Goal: Information Seeking & Learning: Check status

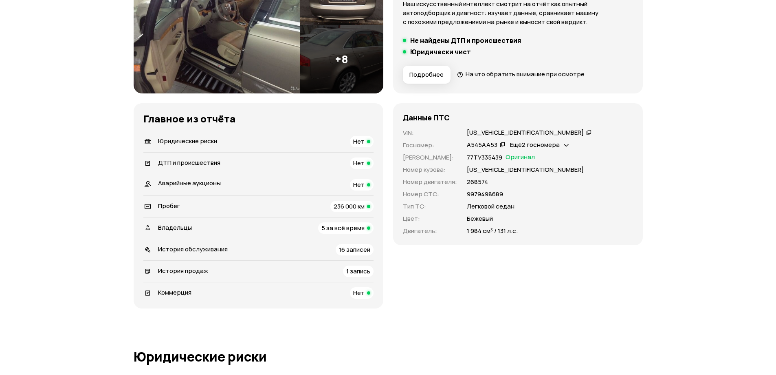
scroll to position [163, 0]
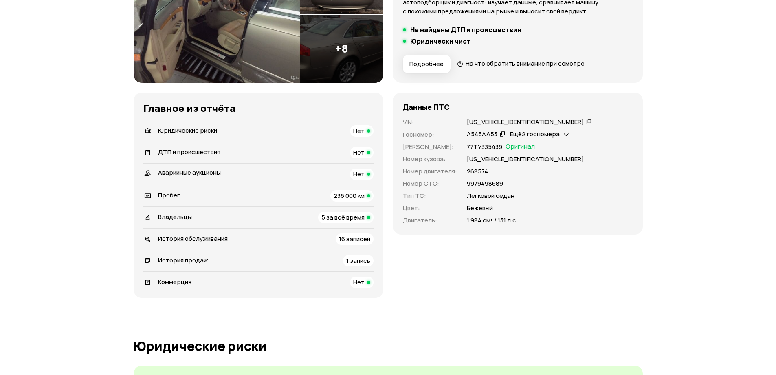
click at [586, 122] on icon at bounding box center [589, 121] width 6 height 8
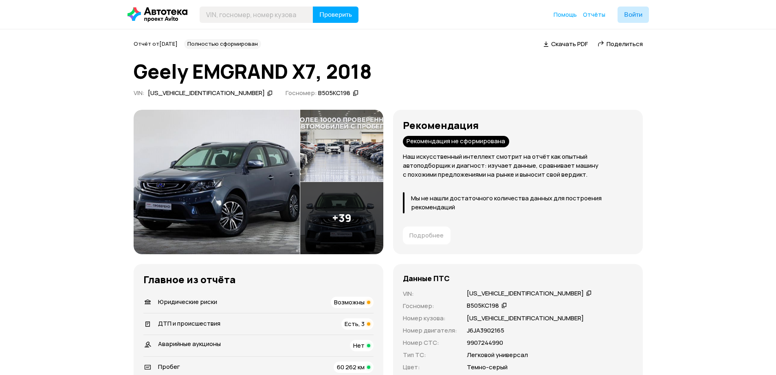
click at [586, 293] on icon at bounding box center [589, 293] width 6 height 8
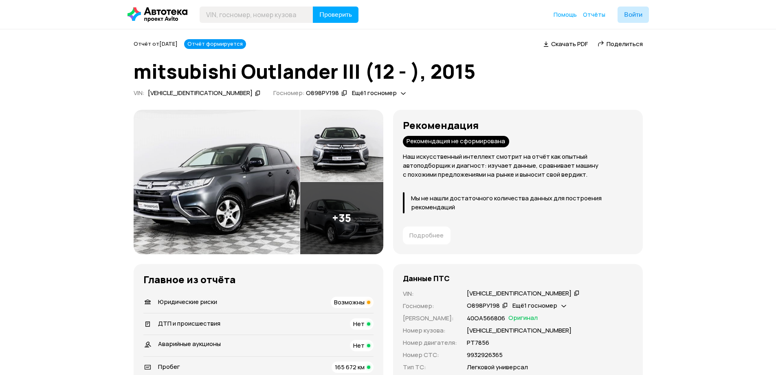
click at [574, 293] on icon at bounding box center [577, 293] width 6 height 8
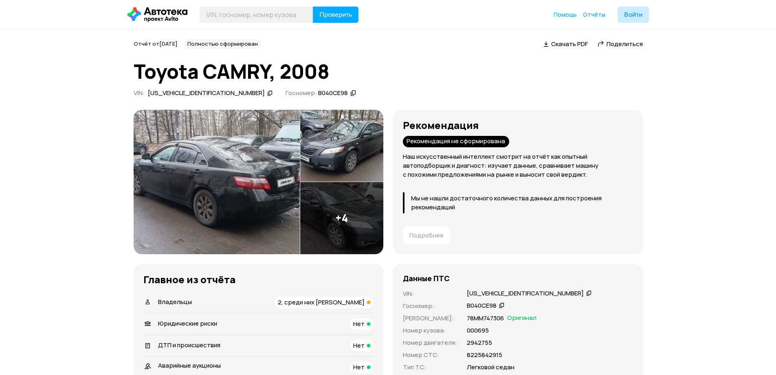
click at [586, 291] on icon at bounding box center [589, 293] width 6 height 8
drag, startPoint x: 457, startPoint y: 306, endPoint x: 500, endPoint y: 308, distance: 42.4
click at [500, 308] on div "VIN : XW7BE40K40S000695   Госномер : В040СЕ98   Номер ПТС : 78ММ747306 Оригинал…" at bounding box center [518, 342] width 230 height 107
click at [559, 311] on div "VIN : XW7BE40K40S000695   Госномер : В040СЕ98   Номер ПТС : 78ММ747306 Оригинал…" at bounding box center [518, 342] width 230 height 107
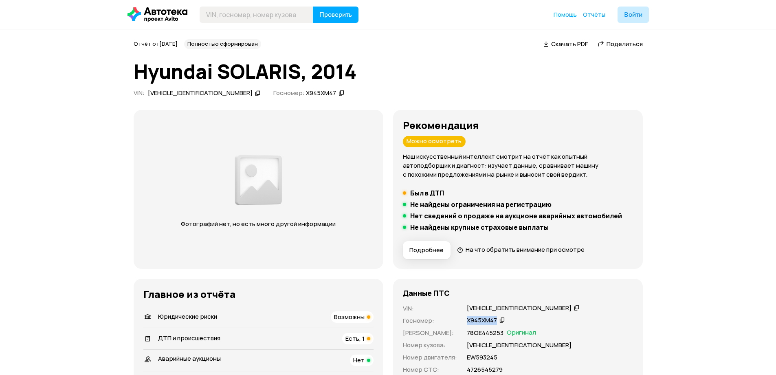
drag, startPoint x: 463, startPoint y: 317, endPoint x: 498, endPoint y: 322, distance: 36.2
click at [498, 322] on div "VIN : Z94CT51DBFR111879   Госномер : Х945ХМ47   Номер ПТС : 78ОЕ445253 Оригинал…" at bounding box center [518, 357] width 230 height 107
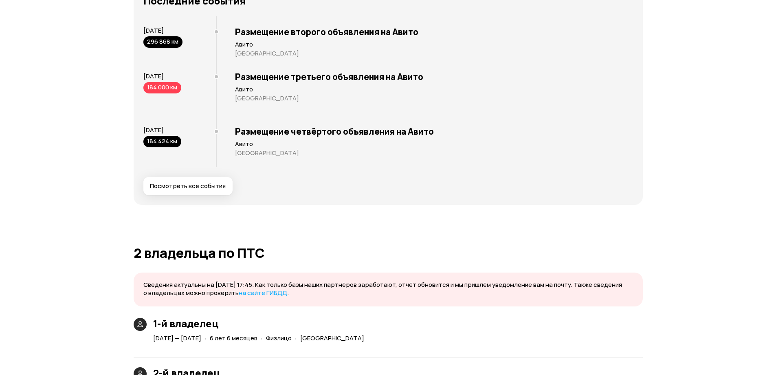
scroll to position [1467, 0]
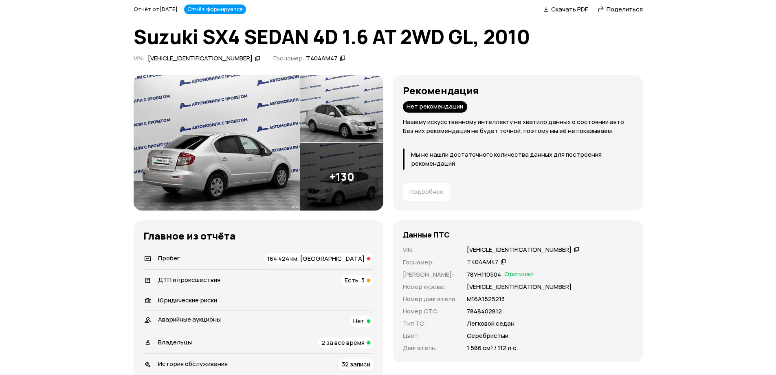
scroll to position [82, 0]
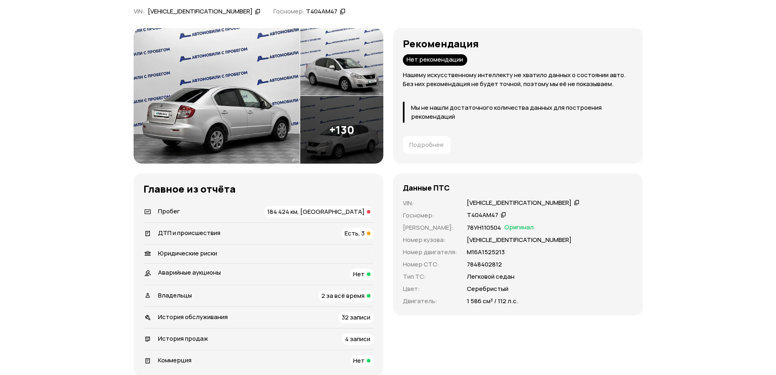
click at [574, 203] on icon at bounding box center [577, 202] width 6 height 8
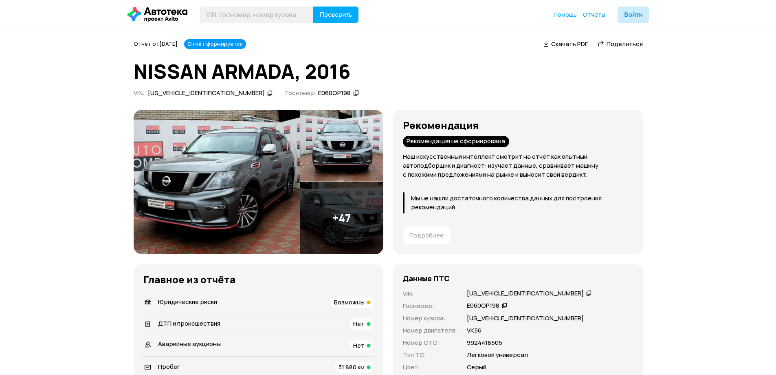
click at [232, 182] on img at bounding box center [217, 182] width 166 height 144
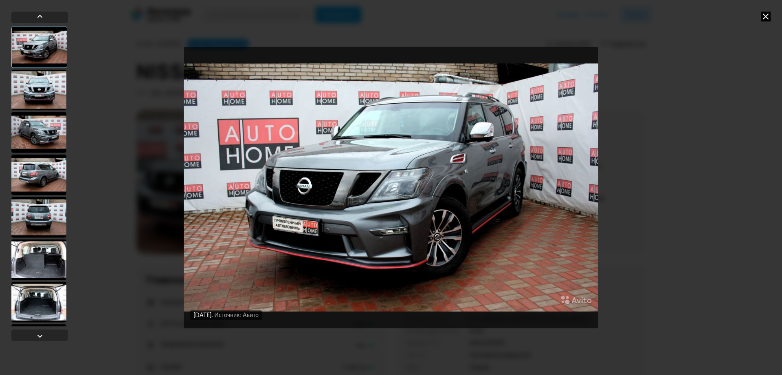
click at [28, 228] on div at bounding box center [38, 216] width 55 height 41
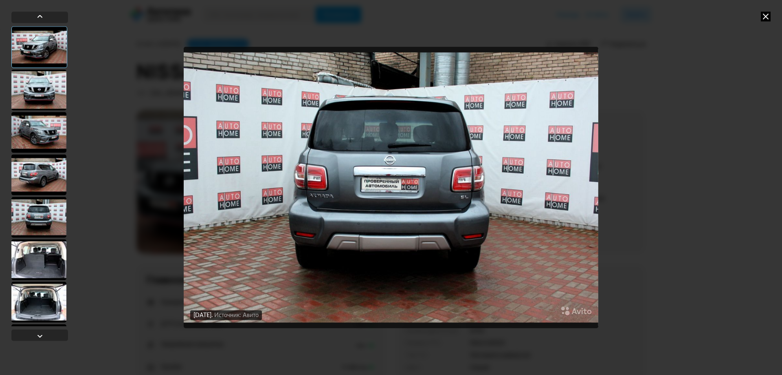
click at [37, 247] on div at bounding box center [38, 259] width 55 height 41
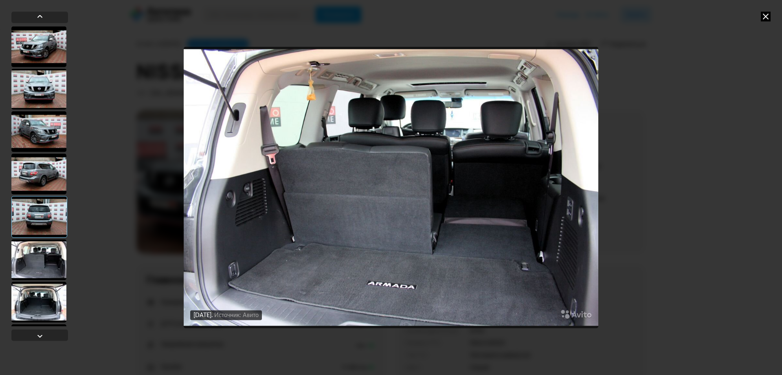
click at [38, 283] on div at bounding box center [38, 301] width 55 height 41
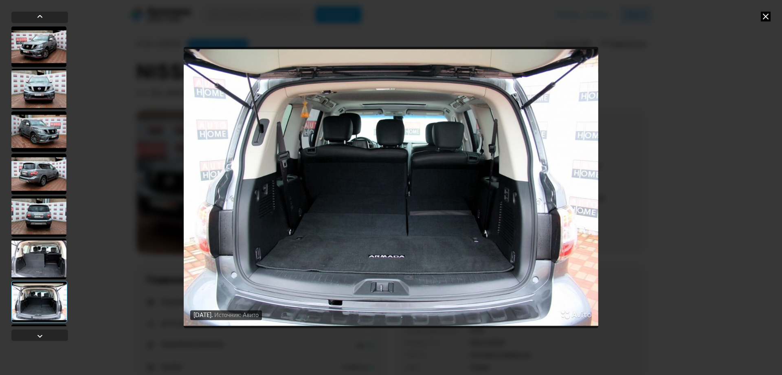
click at [772, 13] on div "21 января 2020 года Источник: Авито 21 января 2020 года Источник: Авито 21 янва…" at bounding box center [391, 187] width 782 height 375
click at [769, 13] on icon at bounding box center [766, 16] width 10 height 10
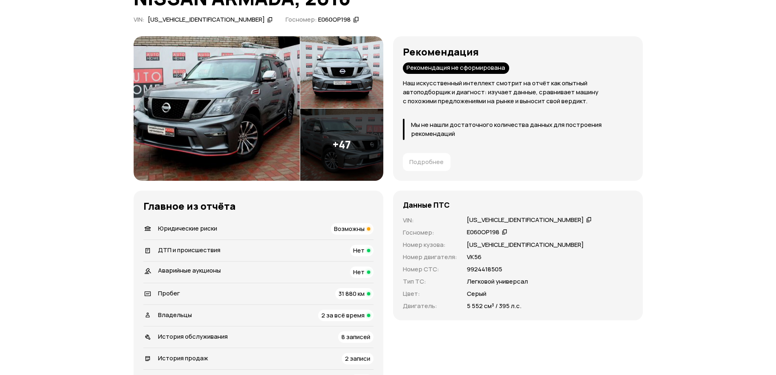
scroll to position [82, 0]
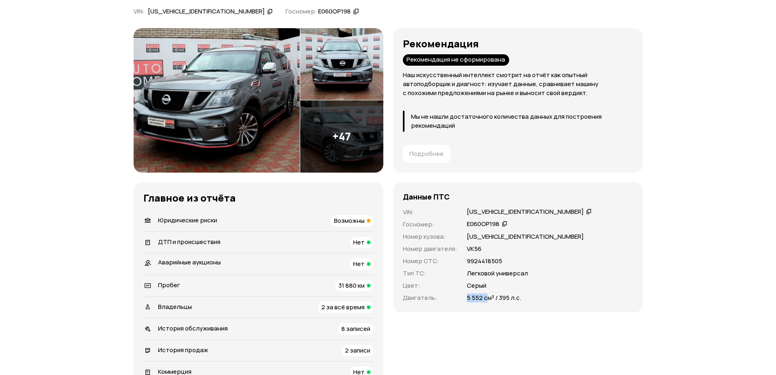
drag, startPoint x: 461, startPoint y: 298, endPoint x: 487, endPoint y: 296, distance: 25.8
click at [487, 296] on div "VIN : JN8AY2NC4H9504753   Госномер : Е060ОР198   Номер кузова : JN8AY2NC4H95047…" at bounding box center [518, 254] width 230 height 95
click at [587, 294] on div "5 552 см³ / 395 л.с." at bounding box center [550, 297] width 166 height 9
drag, startPoint x: 457, startPoint y: 302, endPoint x: 489, endPoint y: 296, distance: 32.6
click at [489, 296] on div "VIN : JN8AY2NC4H9504753   Госномер : Е060ОР198   Номер кузова : JN8AY2NC4H95047…" at bounding box center [518, 254] width 230 height 95
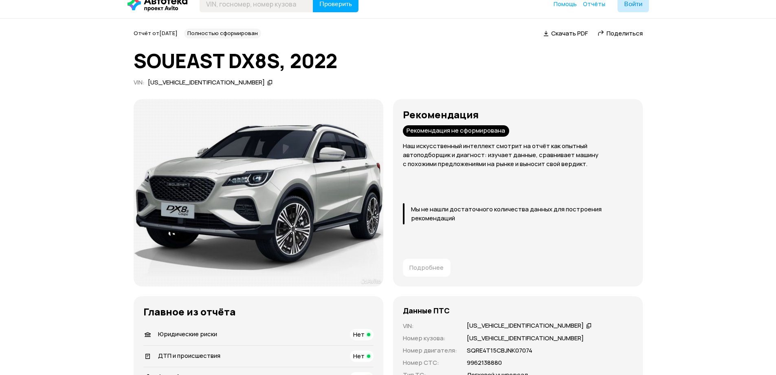
scroll to position [41, 0]
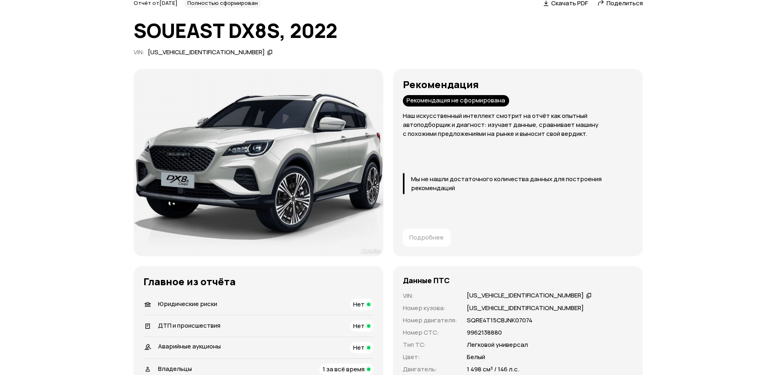
click at [586, 296] on icon at bounding box center [589, 295] width 6 height 8
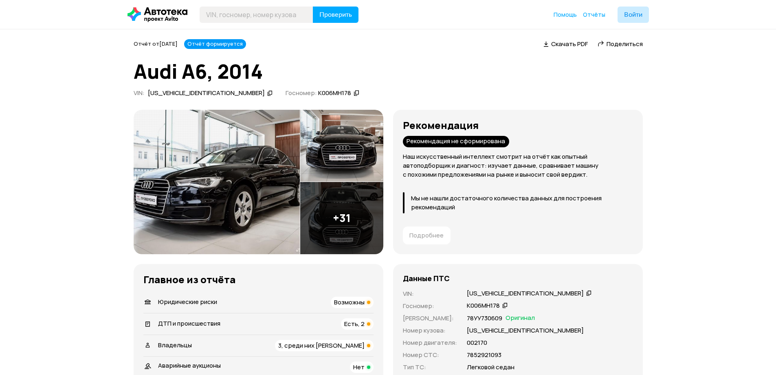
click at [586, 293] on icon at bounding box center [589, 293] width 6 height 8
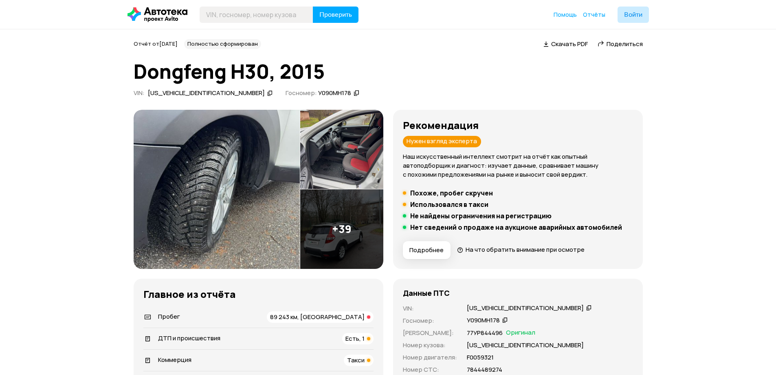
click at [586, 307] on icon at bounding box center [589, 307] width 6 height 8
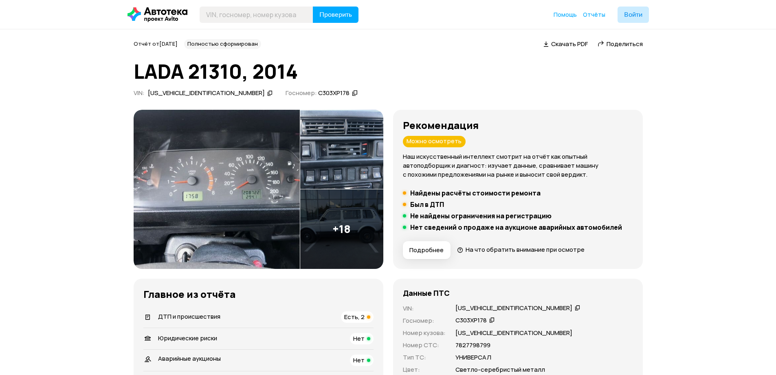
click at [367, 252] on img at bounding box center [341, 228] width 83 height 79
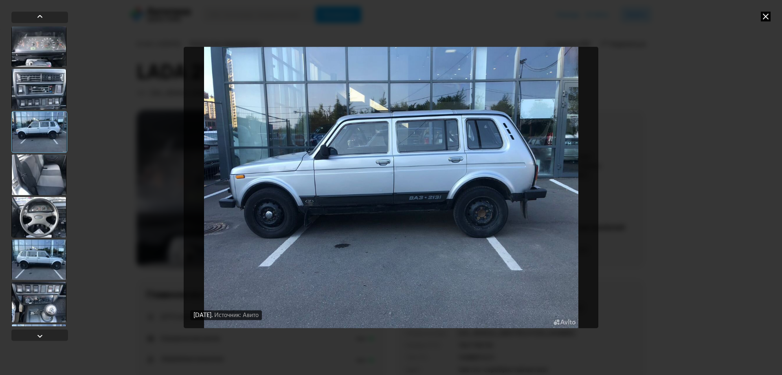
click at [767, 15] on icon at bounding box center [766, 16] width 10 height 10
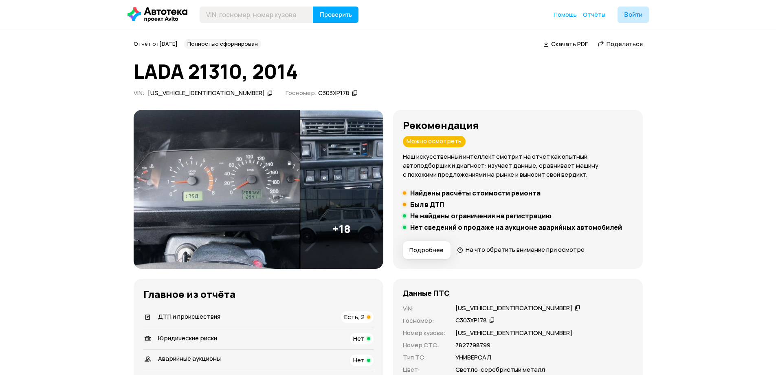
click at [575, 308] on icon at bounding box center [578, 307] width 6 height 8
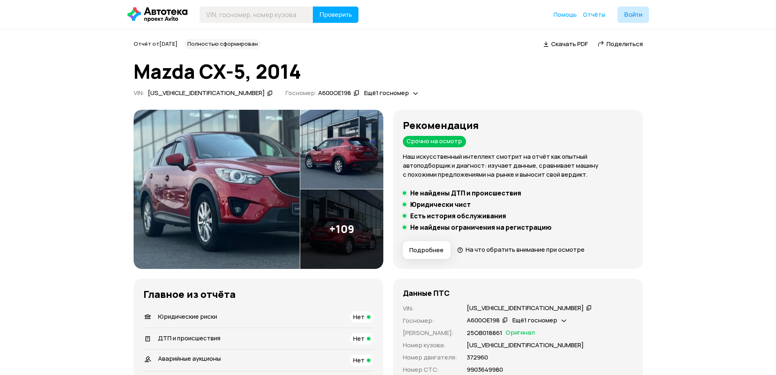
click at [586, 308] on icon at bounding box center [589, 307] width 6 height 8
click at [527, 322] on span "Ещё 1 госномер" at bounding box center [535, 319] width 45 height 9
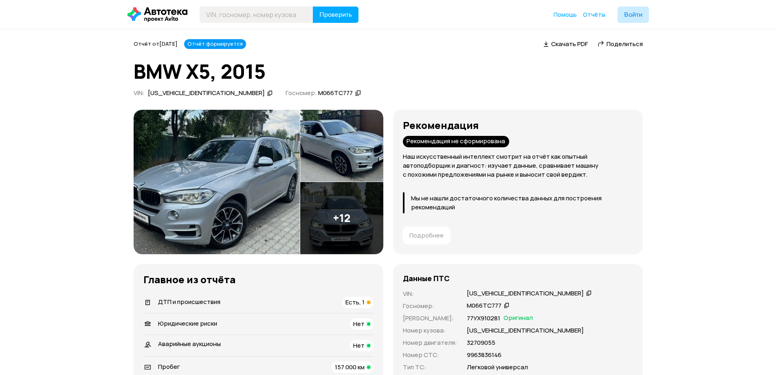
click at [586, 292] on icon at bounding box center [589, 293] width 6 height 8
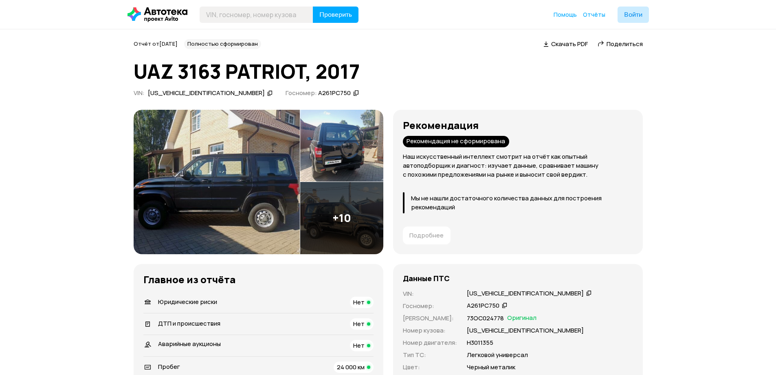
click at [586, 293] on icon at bounding box center [589, 293] width 6 height 8
click at [502, 307] on icon at bounding box center [505, 305] width 6 height 8
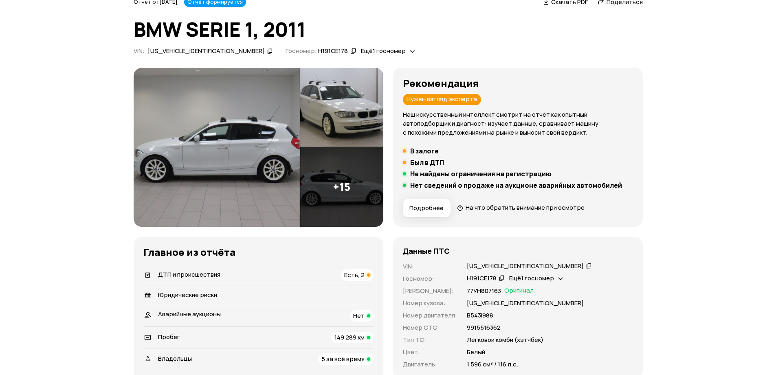
scroll to position [82, 0]
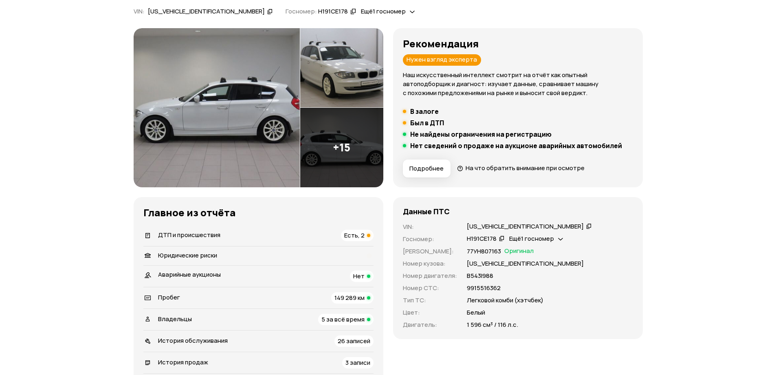
click at [529, 237] on span "Ещё 1 госномер" at bounding box center [531, 238] width 45 height 9
